Goal: Find specific page/section: Find specific page/section

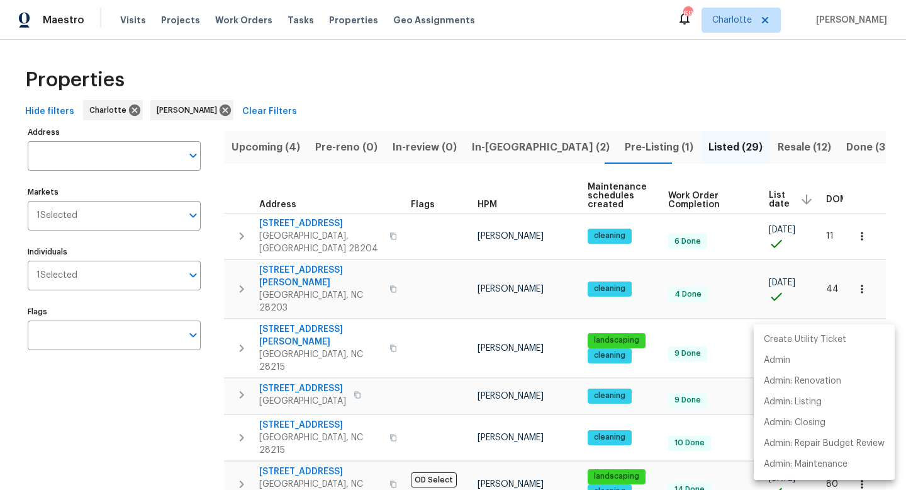
scroll to position [260, 0]
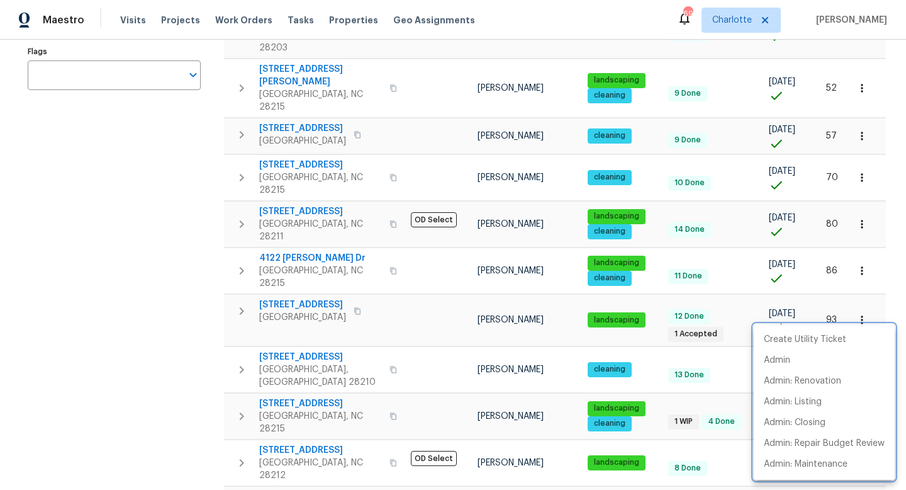
click at [205, 176] on div at bounding box center [453, 245] width 906 height 490
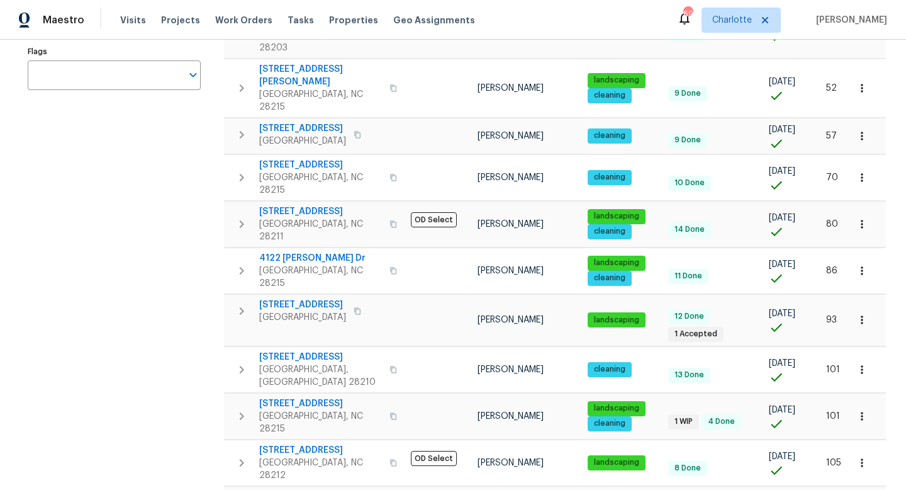
scroll to position [0, 0]
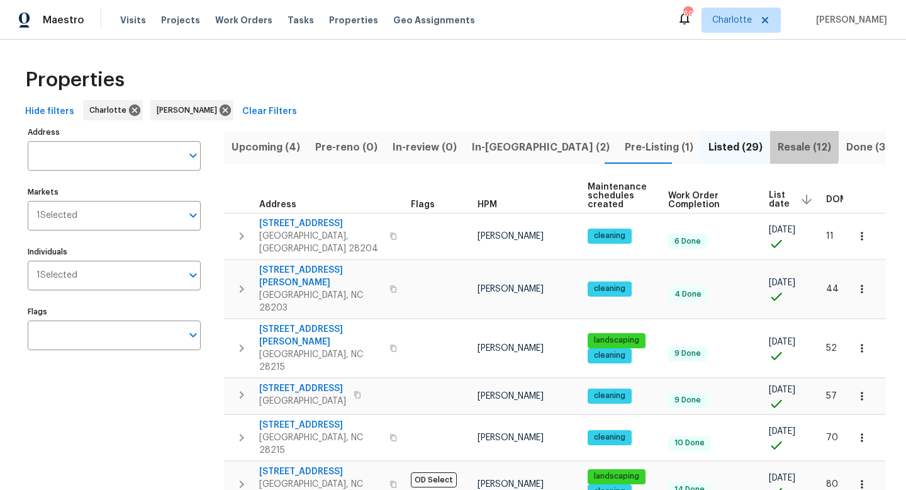
click at [778, 144] on span "Resale (12)" at bounding box center [804, 147] width 53 height 18
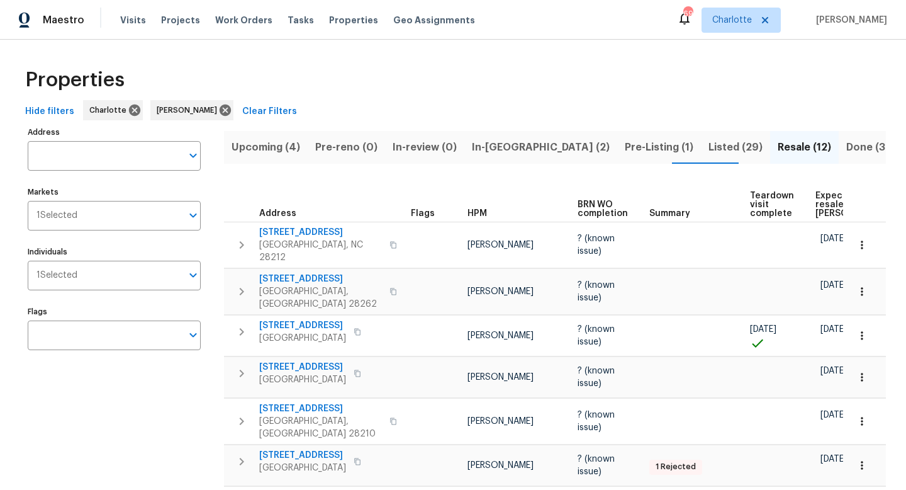
scroll to position [0, 89]
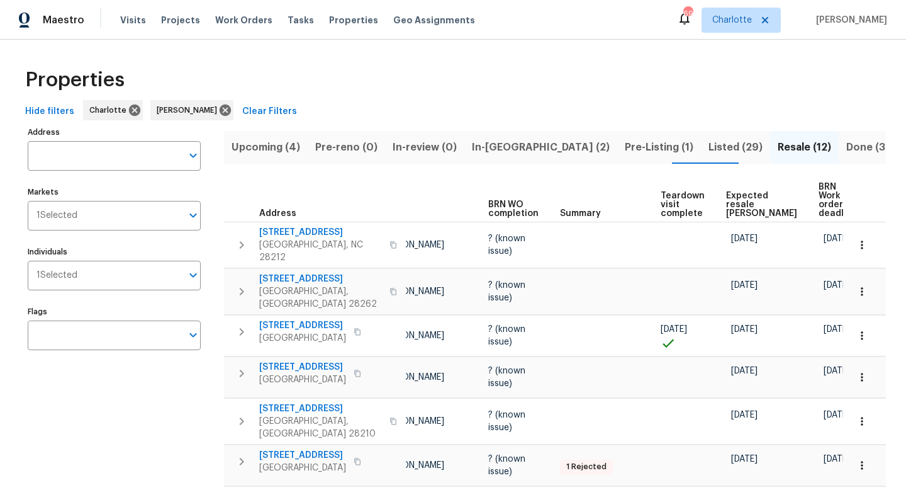
click at [733, 194] on span "Expected resale [PERSON_NAME]" at bounding box center [761, 204] width 71 height 26
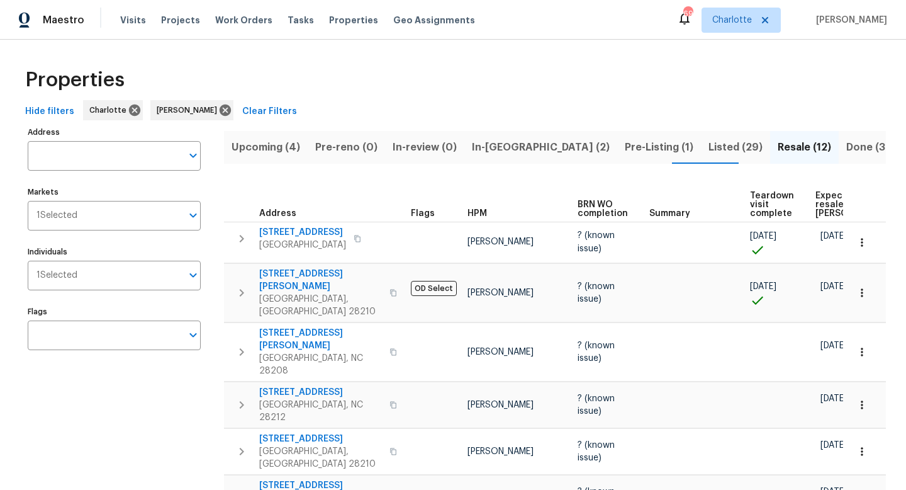
click at [756, 204] on span "Teardown visit complete" at bounding box center [772, 204] width 44 height 26
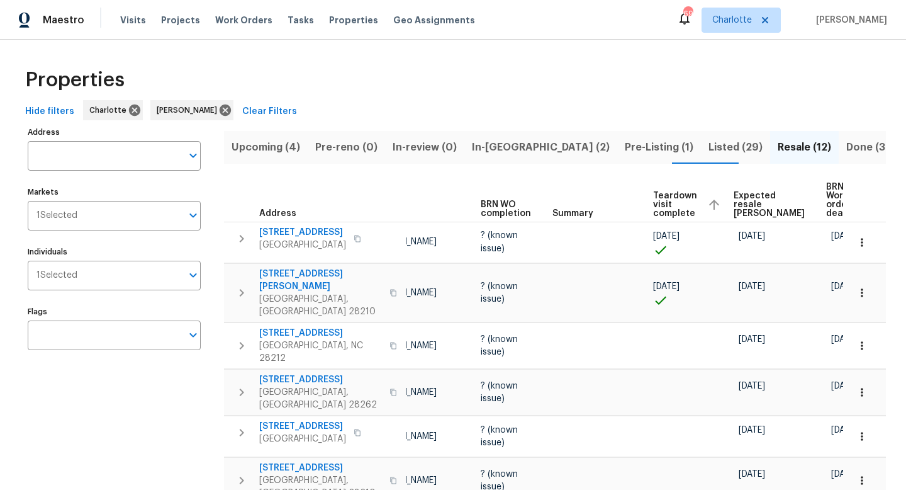
scroll to position [0, 104]
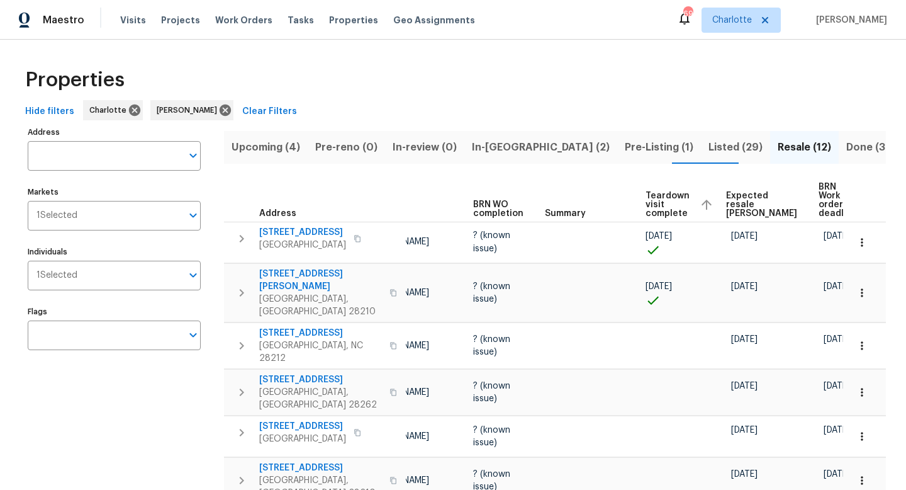
click at [726, 195] on span "Expected resale [PERSON_NAME]" at bounding box center [761, 204] width 71 height 26
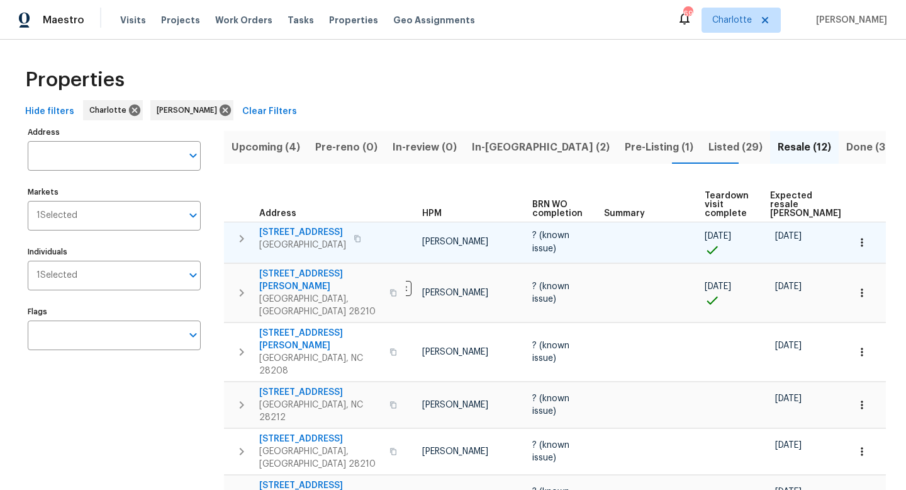
scroll to position [0, 79]
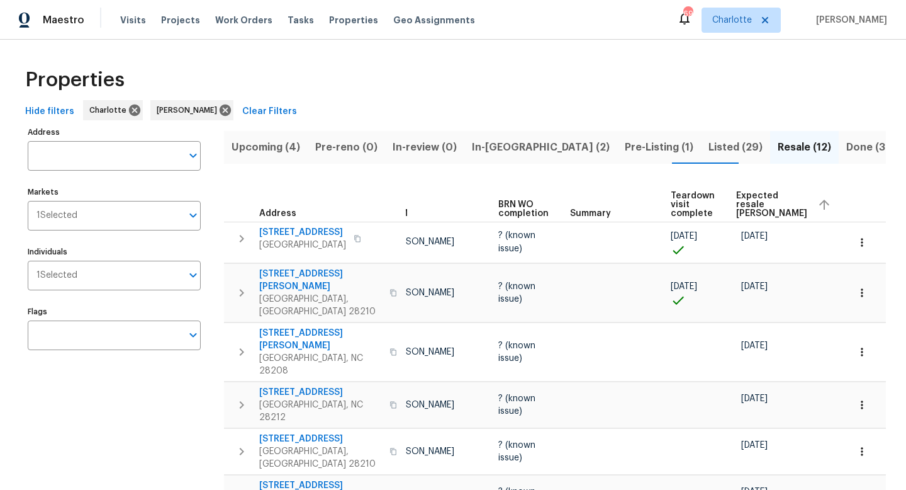
click at [749, 206] on span "Expected resale [PERSON_NAME]" at bounding box center [771, 204] width 71 height 26
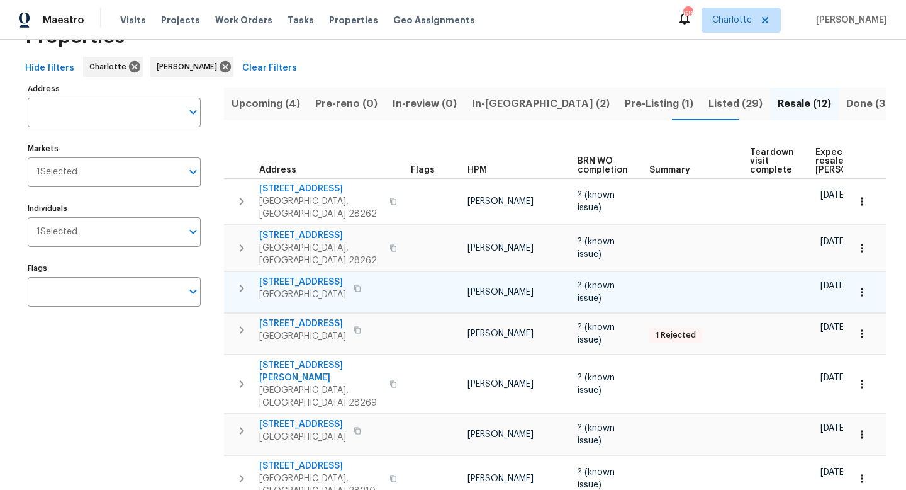
scroll to position [44, 0]
